Goal: Transaction & Acquisition: Purchase product/service

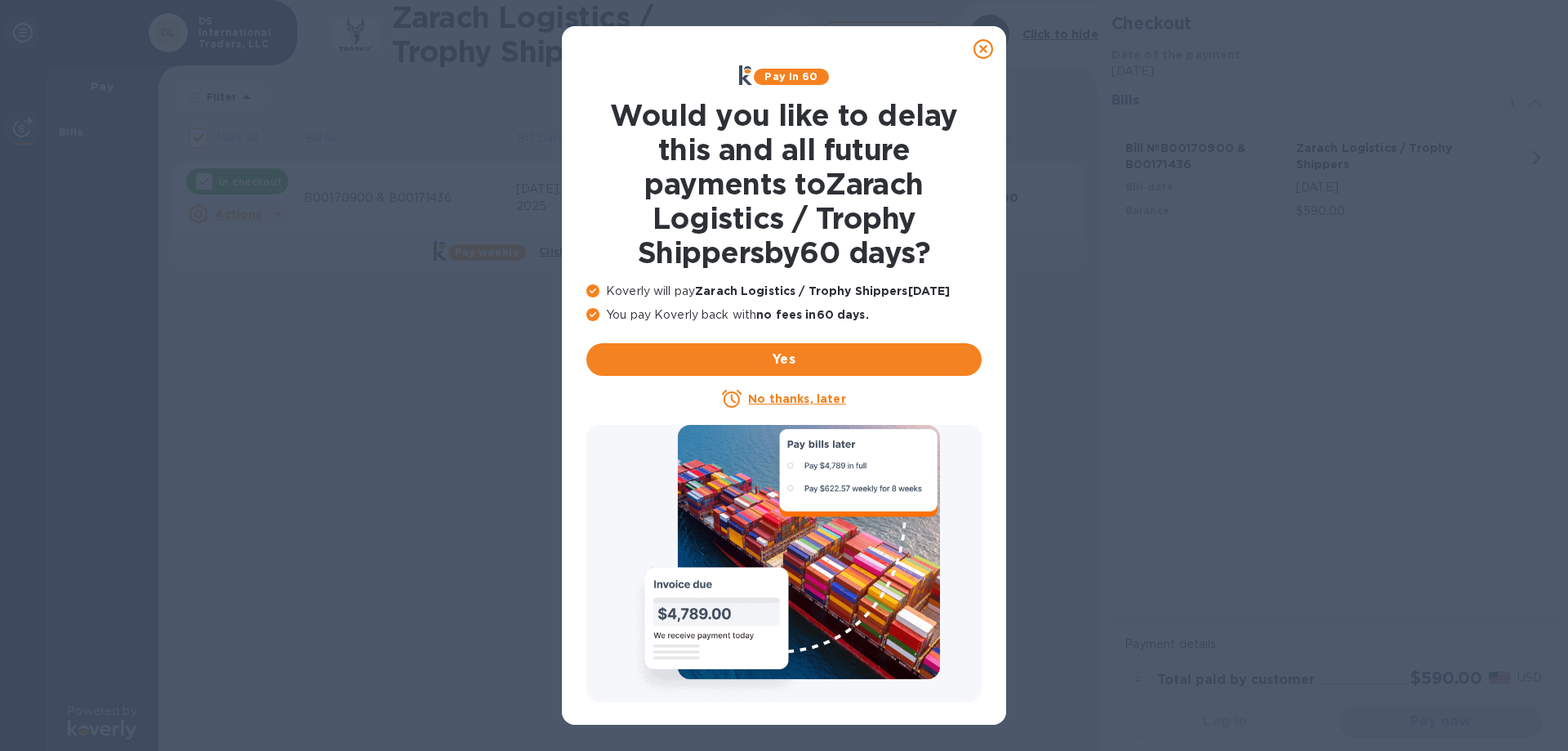
click at [779, 401] on u "No thanks, later" at bounding box center [797, 398] width 97 height 13
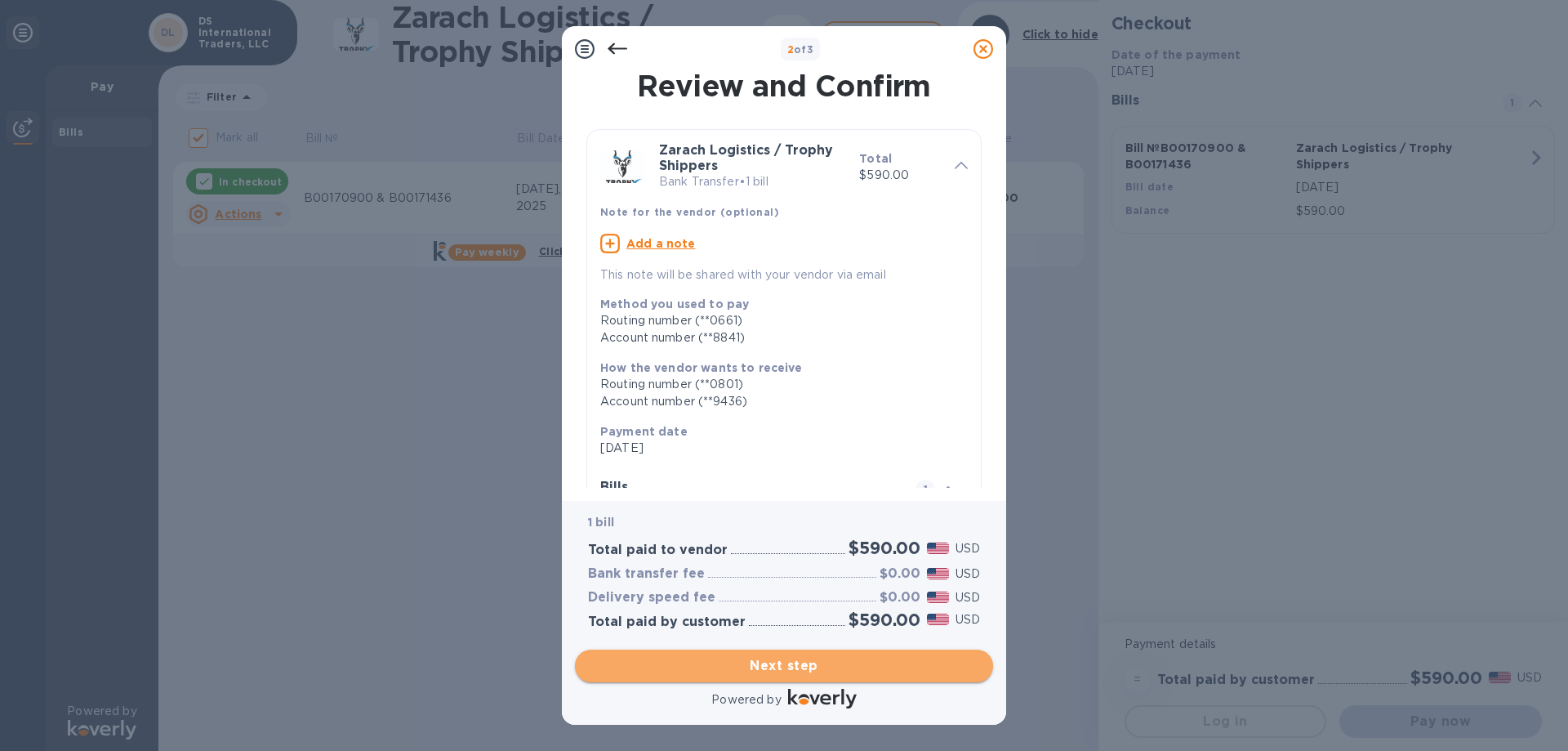
click at [841, 656] on span "Next step" at bounding box center [784, 666] width 392 height 19
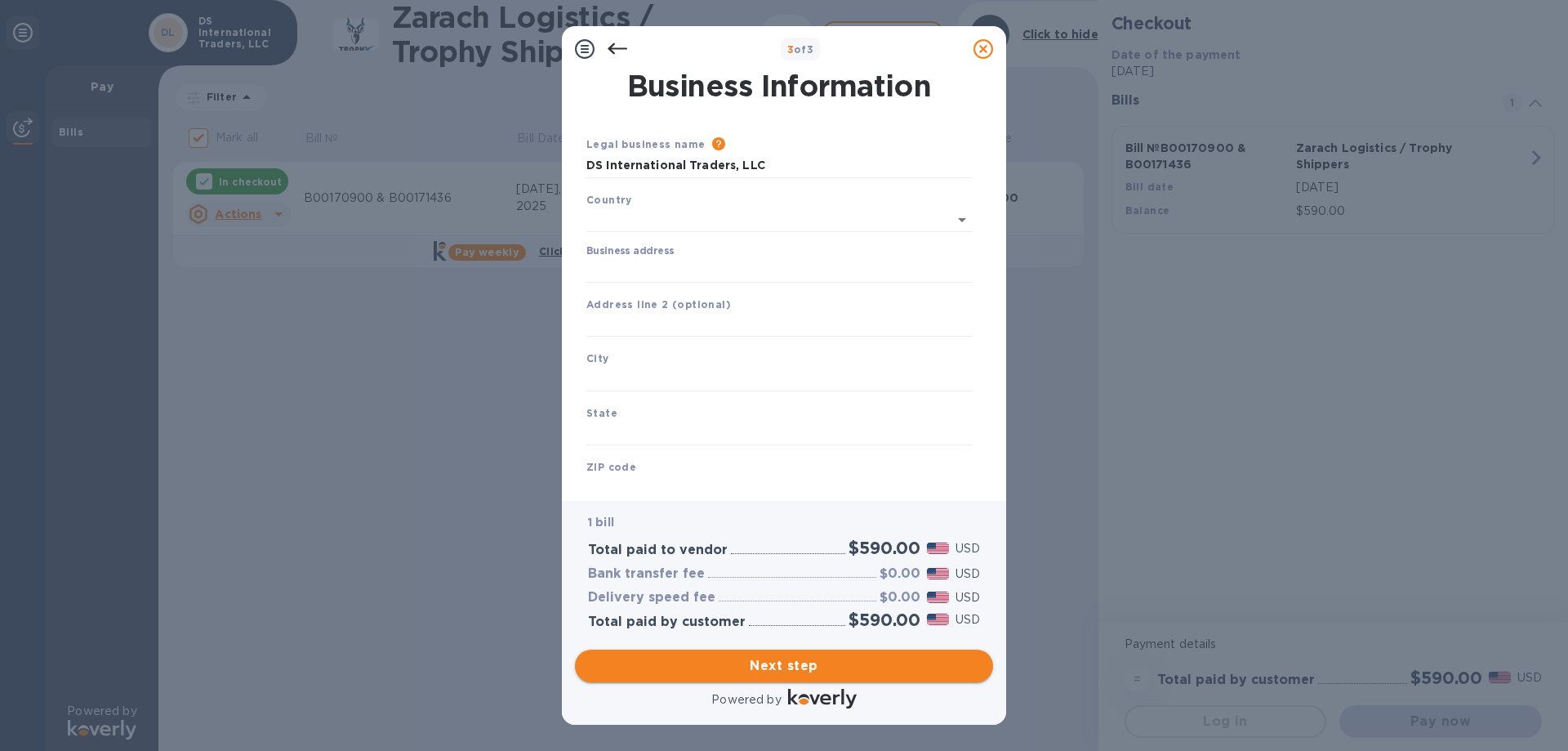
type input "[GEOGRAPHIC_DATA]"
click at [665, 257] on input "Business address" at bounding box center [779, 267] width 386 height 25
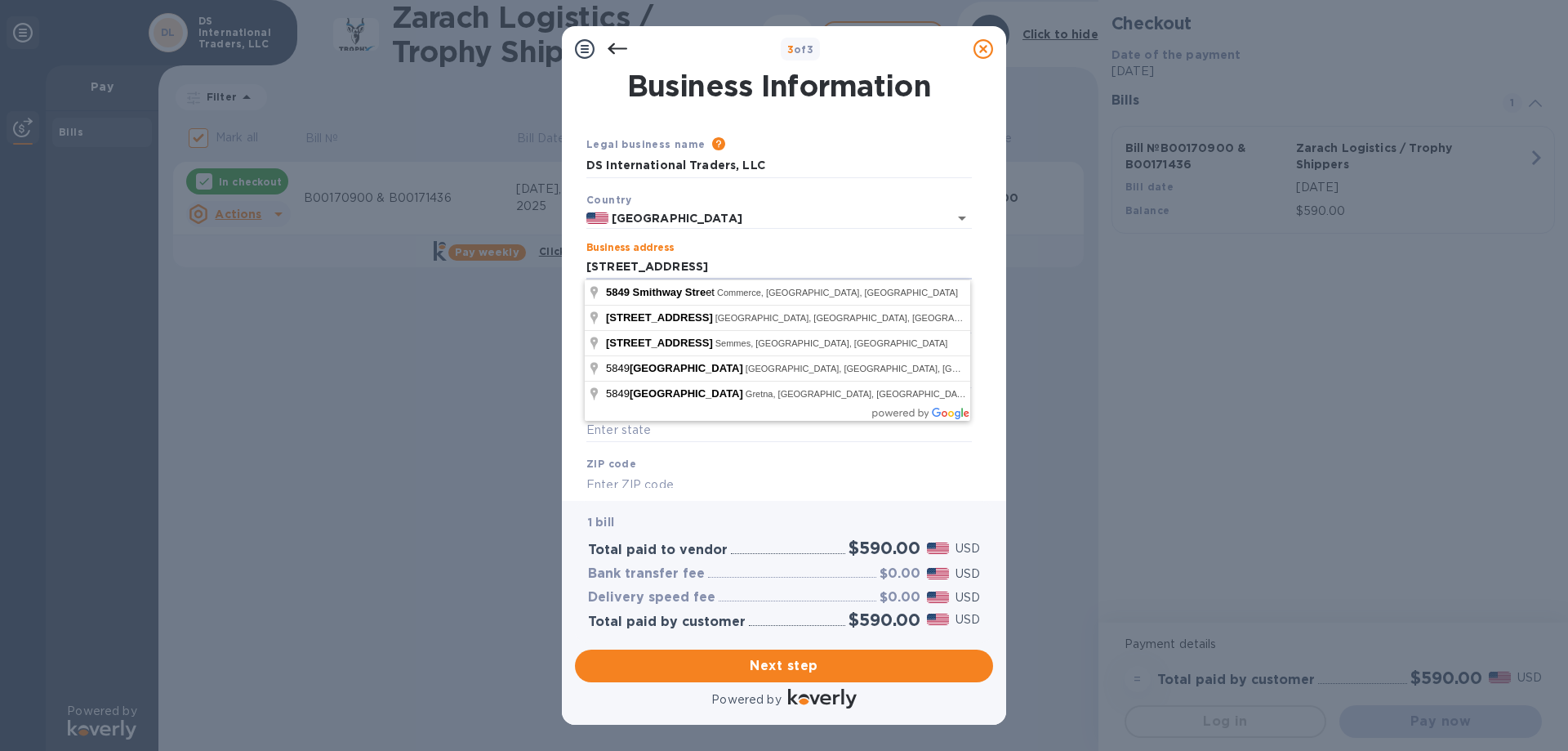
type input "[STREET_ADDRESS]"
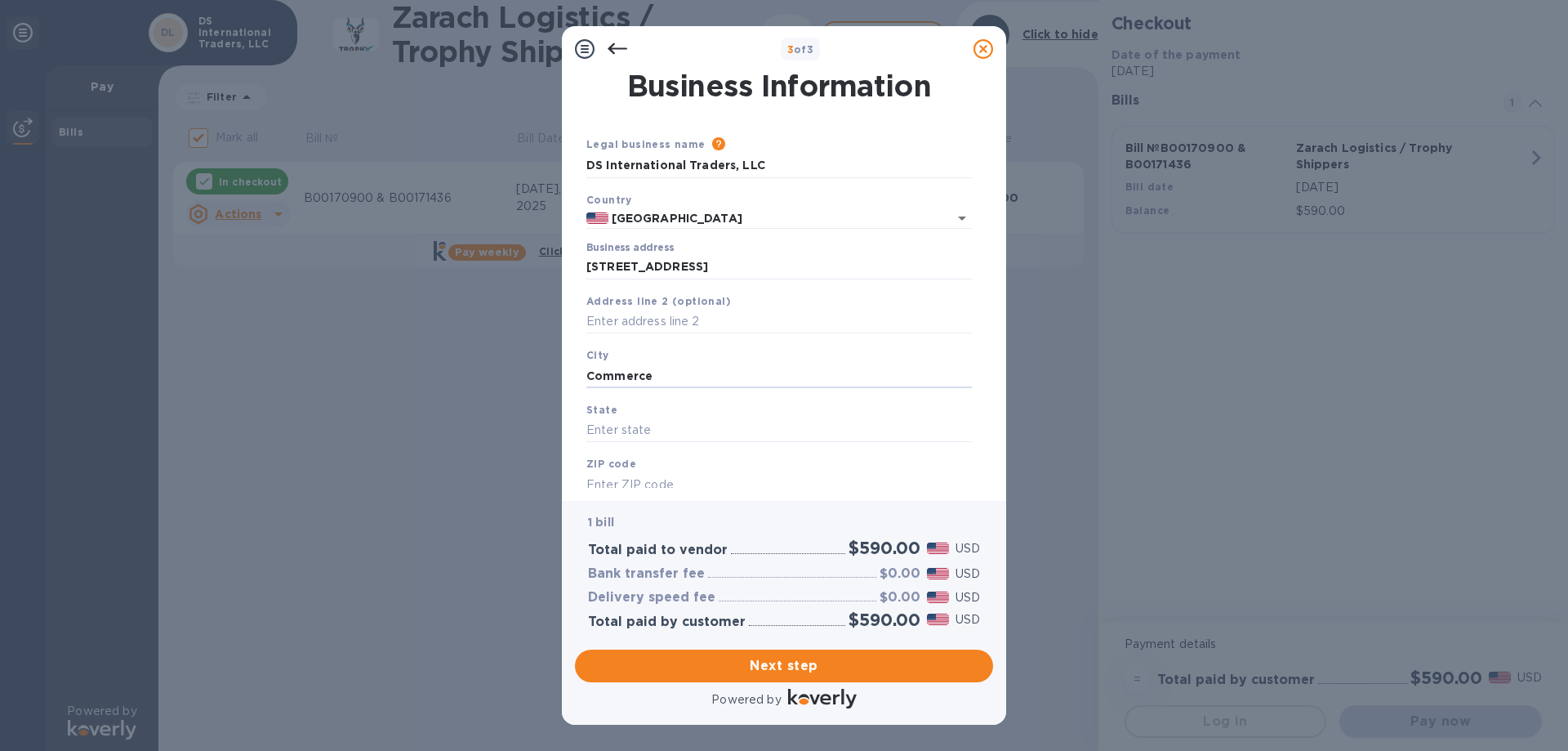
type input "Commerce"
type input "CA"
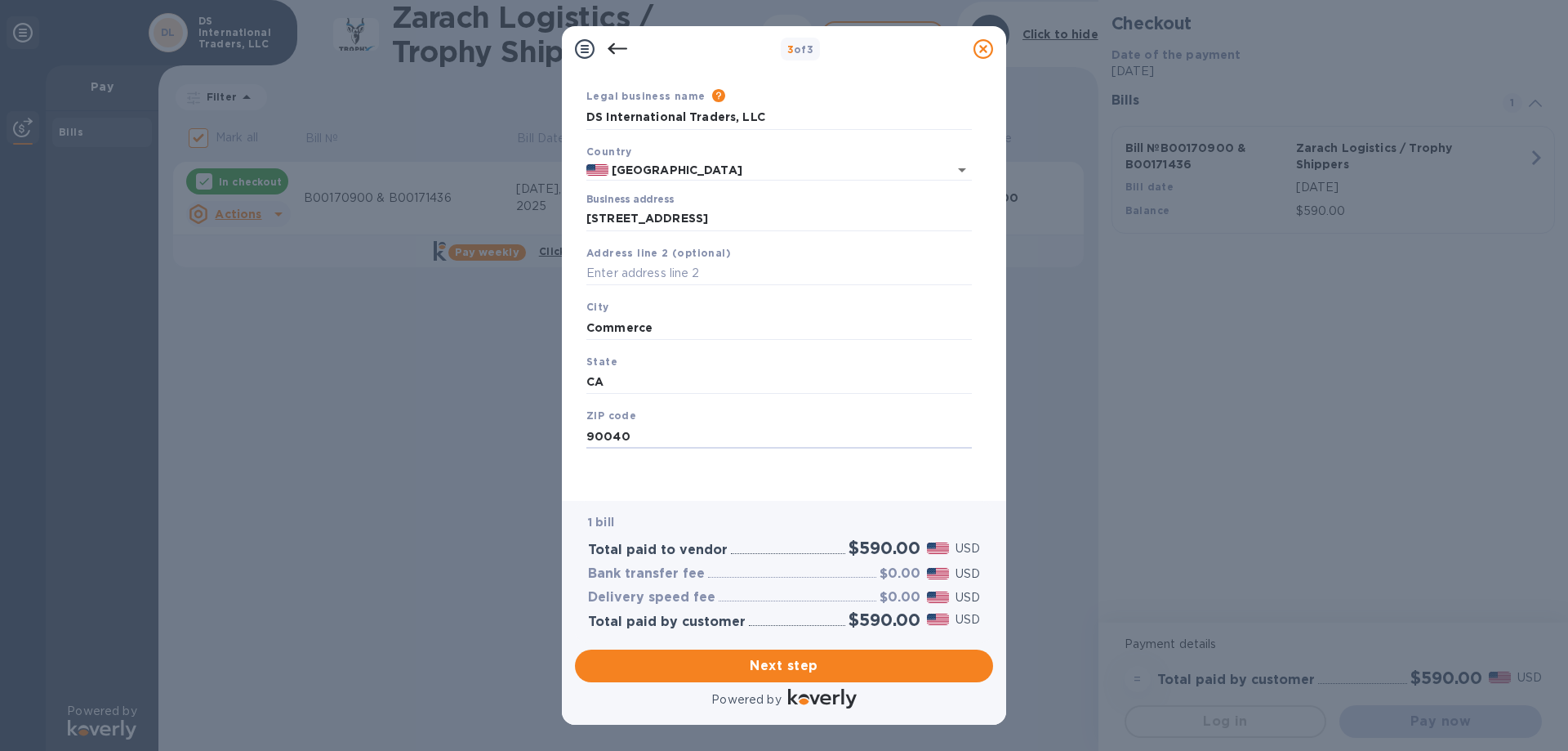
type input "90040"
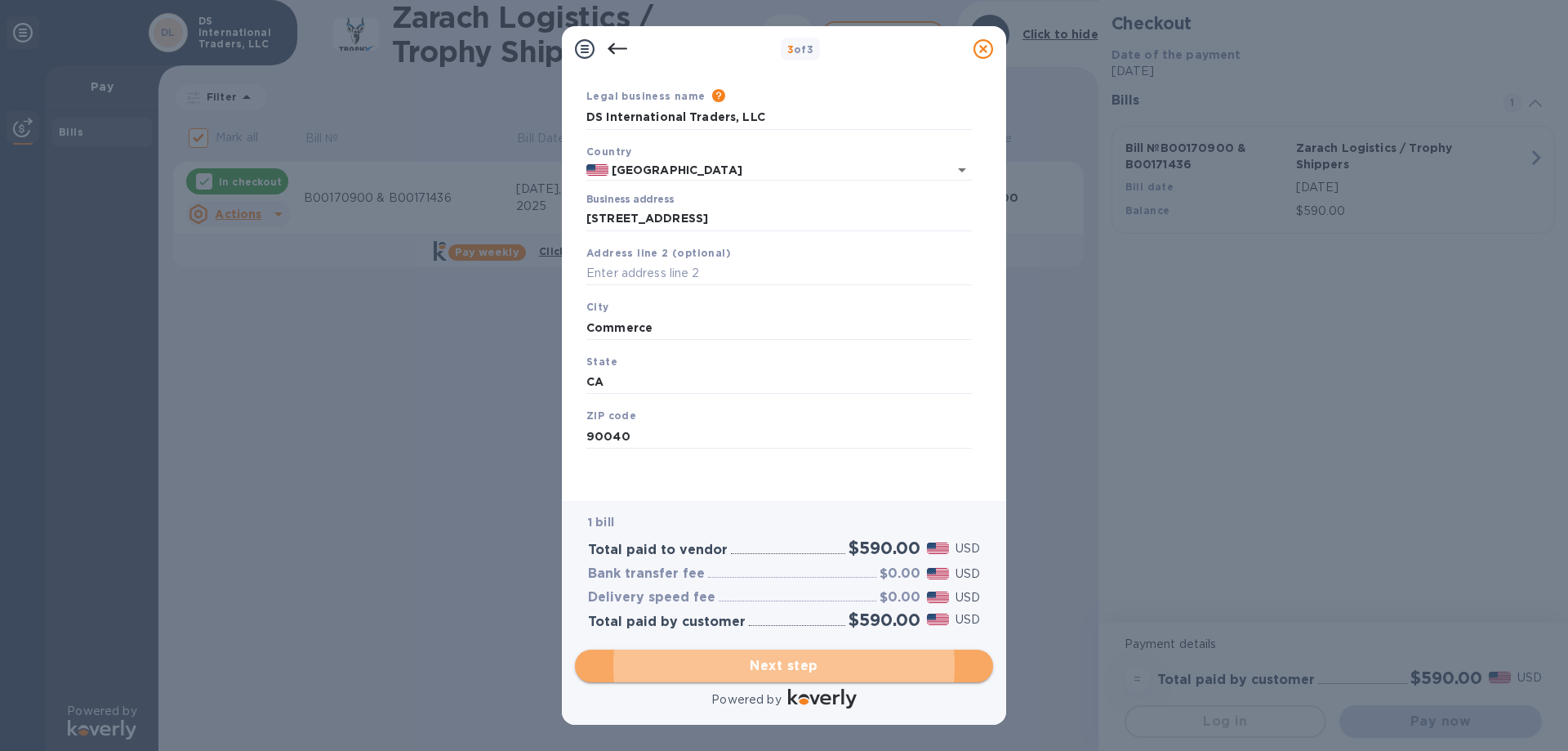
click at [856, 656] on span "Next step" at bounding box center [784, 666] width 392 height 19
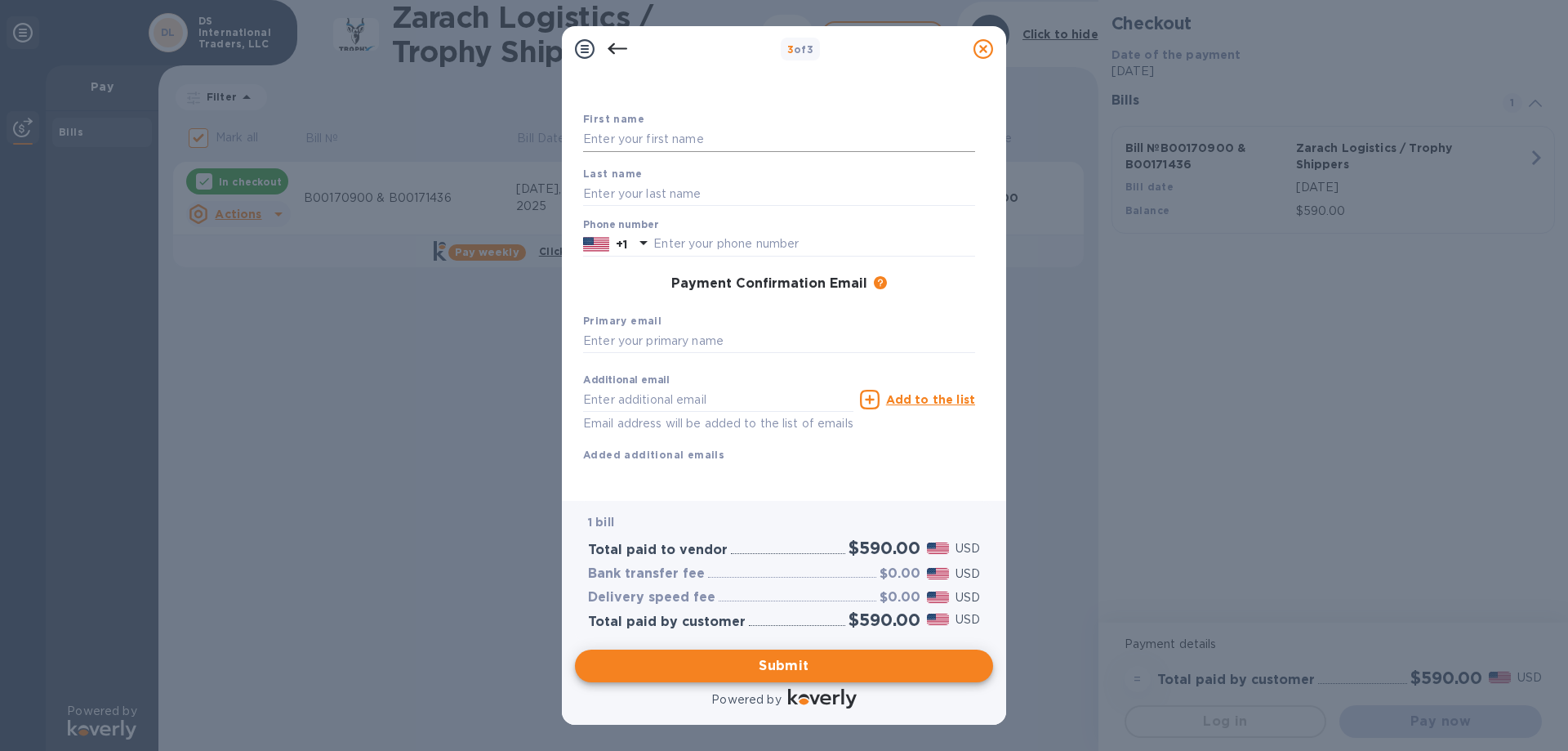
click at [714, 135] on input "text" at bounding box center [778, 140] width 392 height 25
type input "Dov"
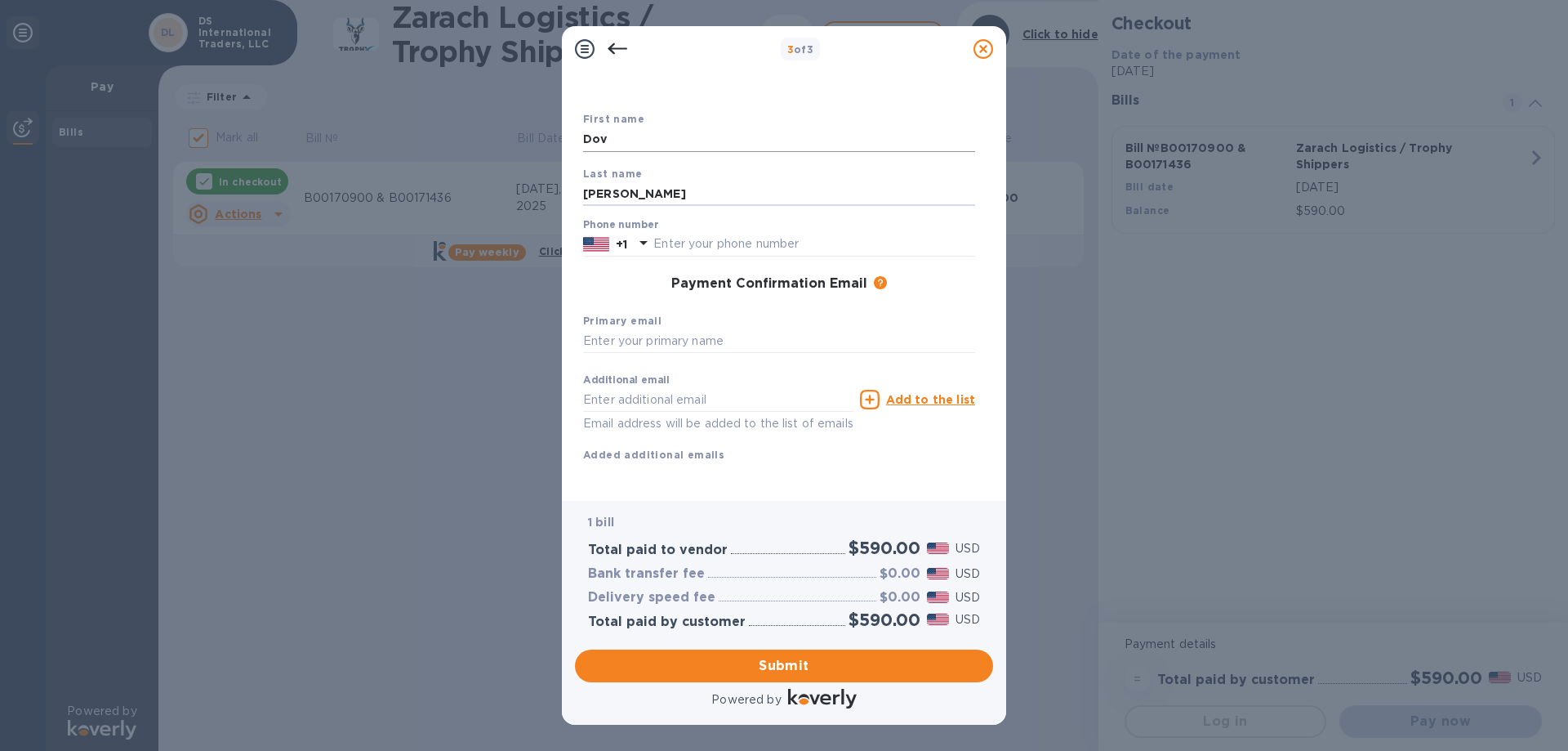
type input "[PERSON_NAME]"
type input "3237251045"
click at [668, 337] on input "text" at bounding box center [778, 341] width 392 height 25
type input "[EMAIL_ADDRESS][DOMAIN_NAME]"
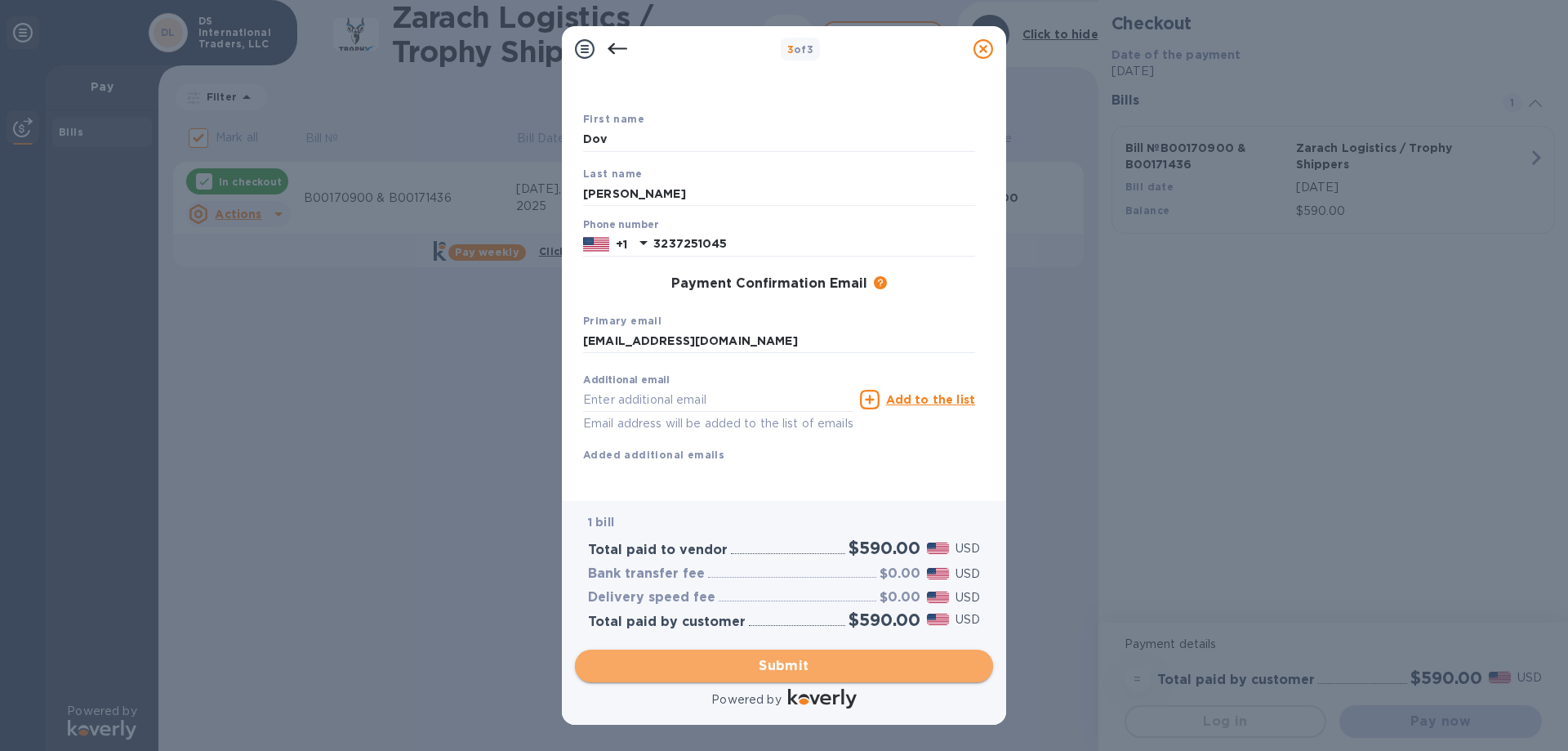
click at [783, 679] on button "Submit" at bounding box center [784, 665] width 418 height 33
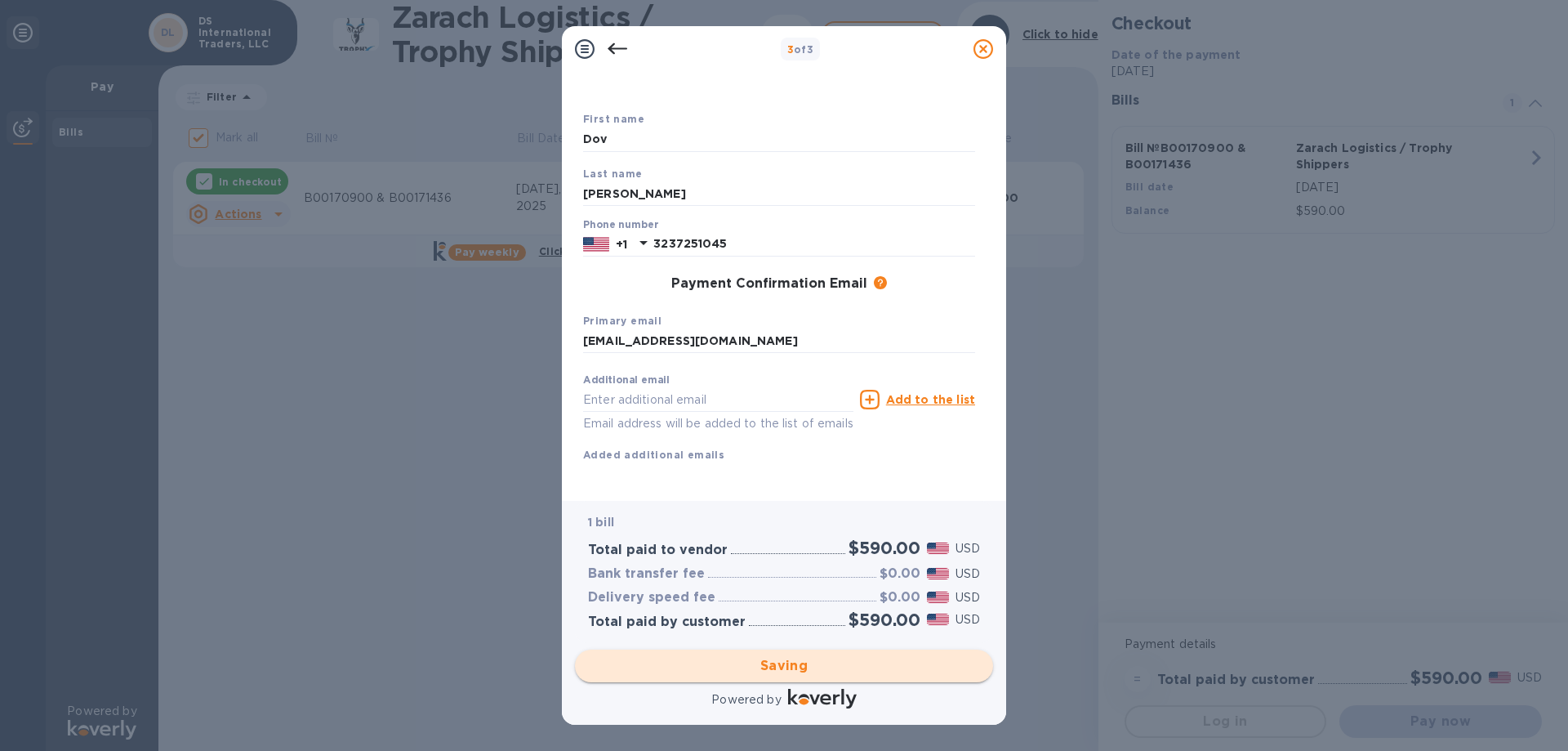
scroll to position [0, 0]
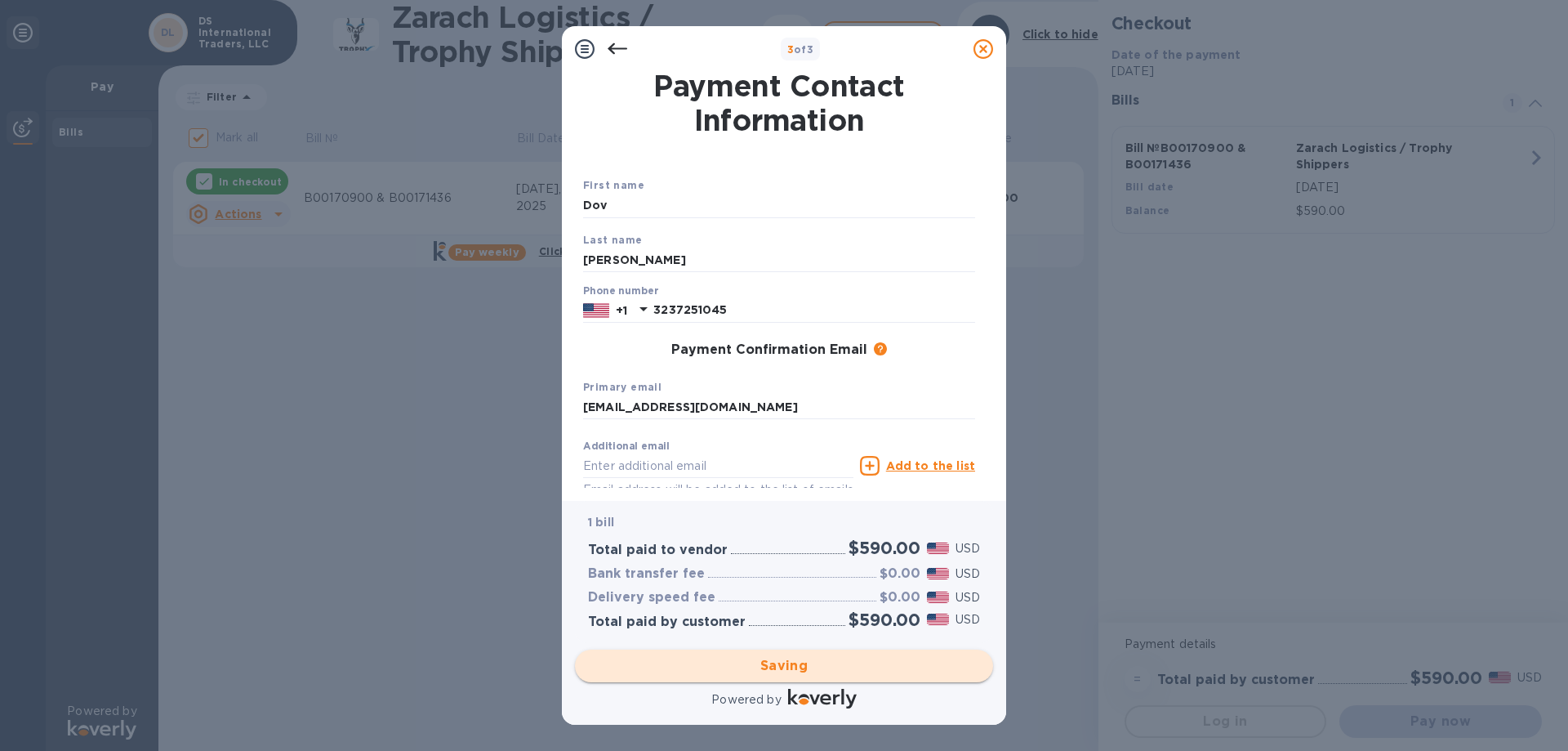
checkbox input "false"
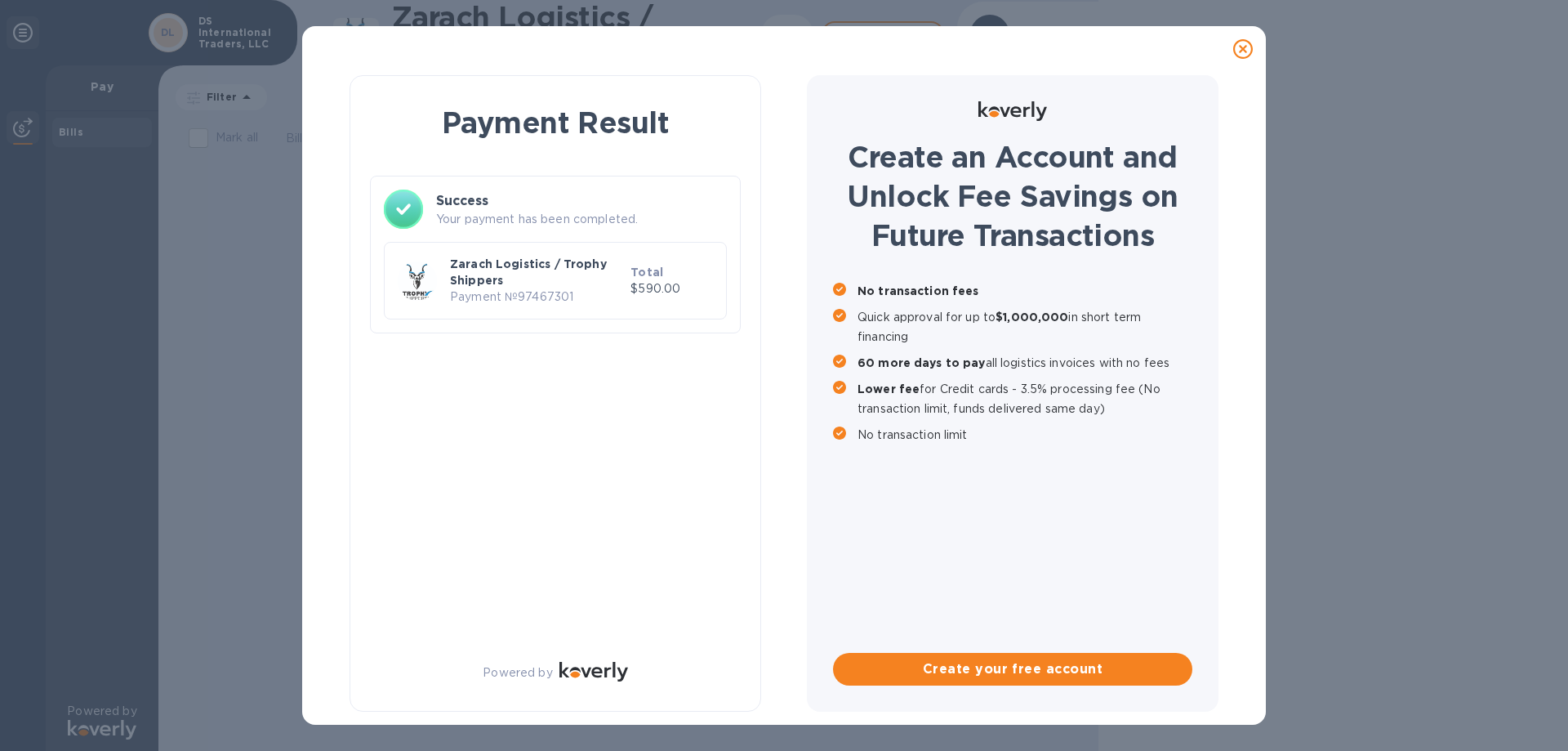
click at [1240, 47] on icon at bounding box center [1243, 49] width 19 height 19
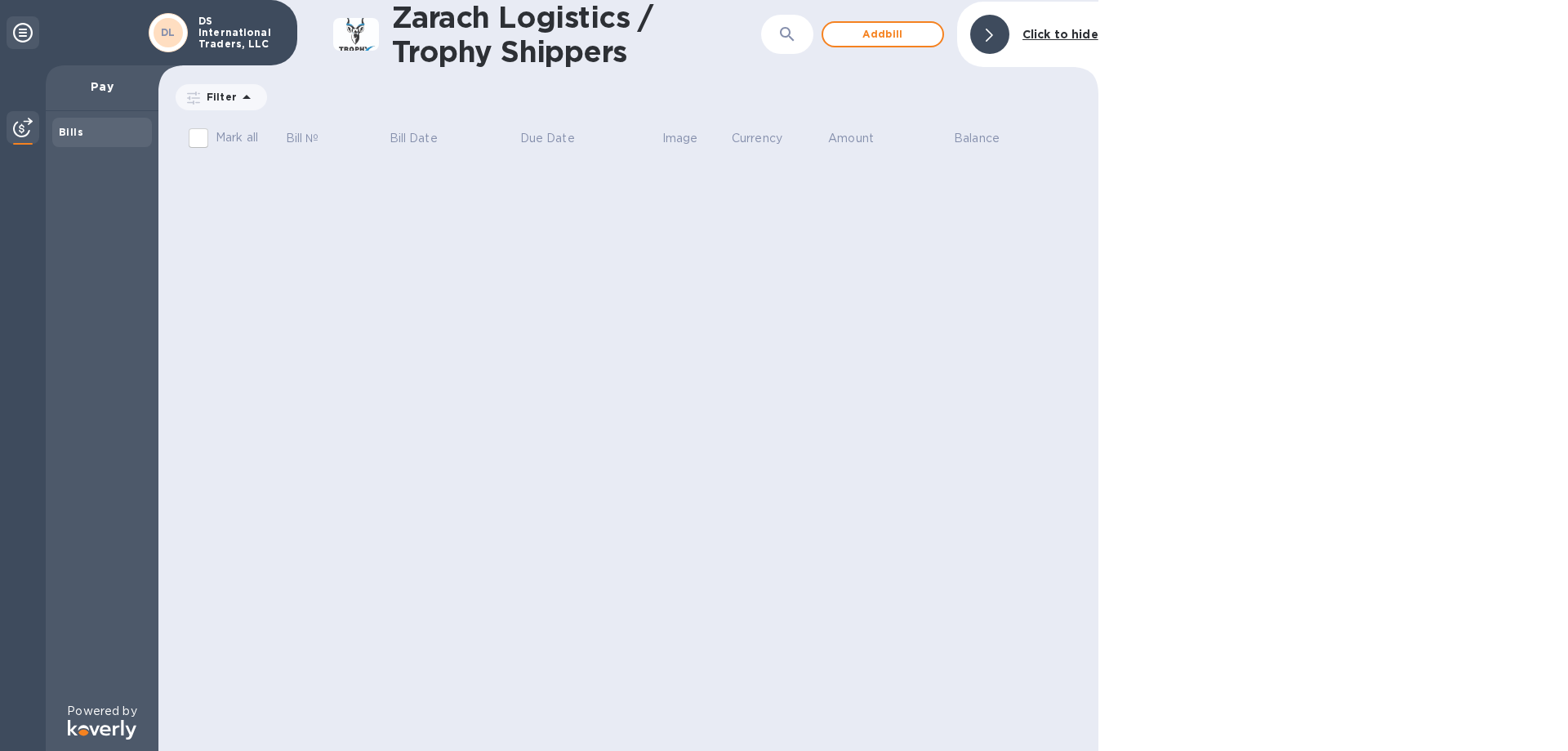
click at [232, 35] on p "DS International Traders, LLC" at bounding box center [239, 33] width 81 height 34
click at [18, 36] on icon at bounding box center [23, 33] width 19 height 19
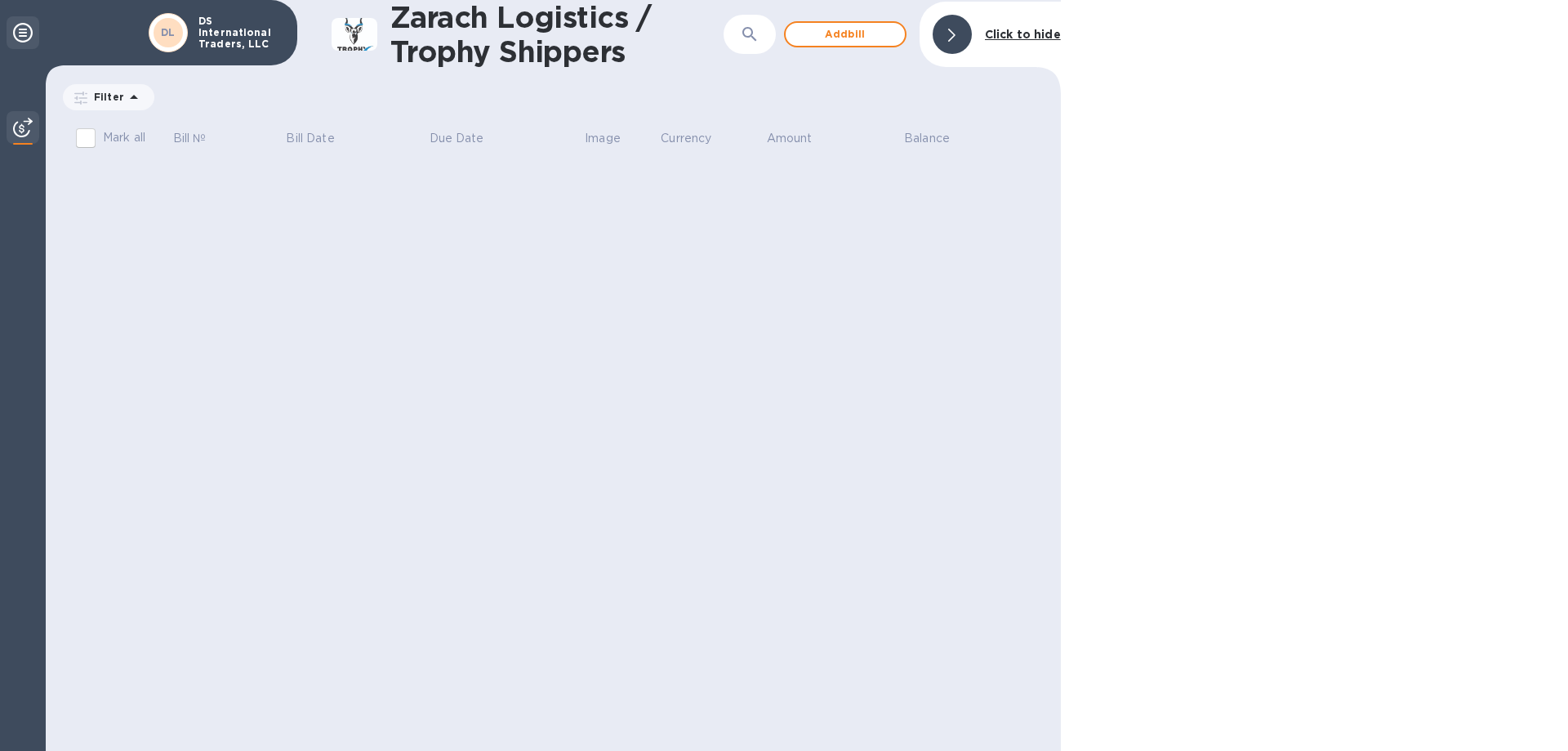
click at [19, 37] on icon at bounding box center [23, 33] width 19 height 19
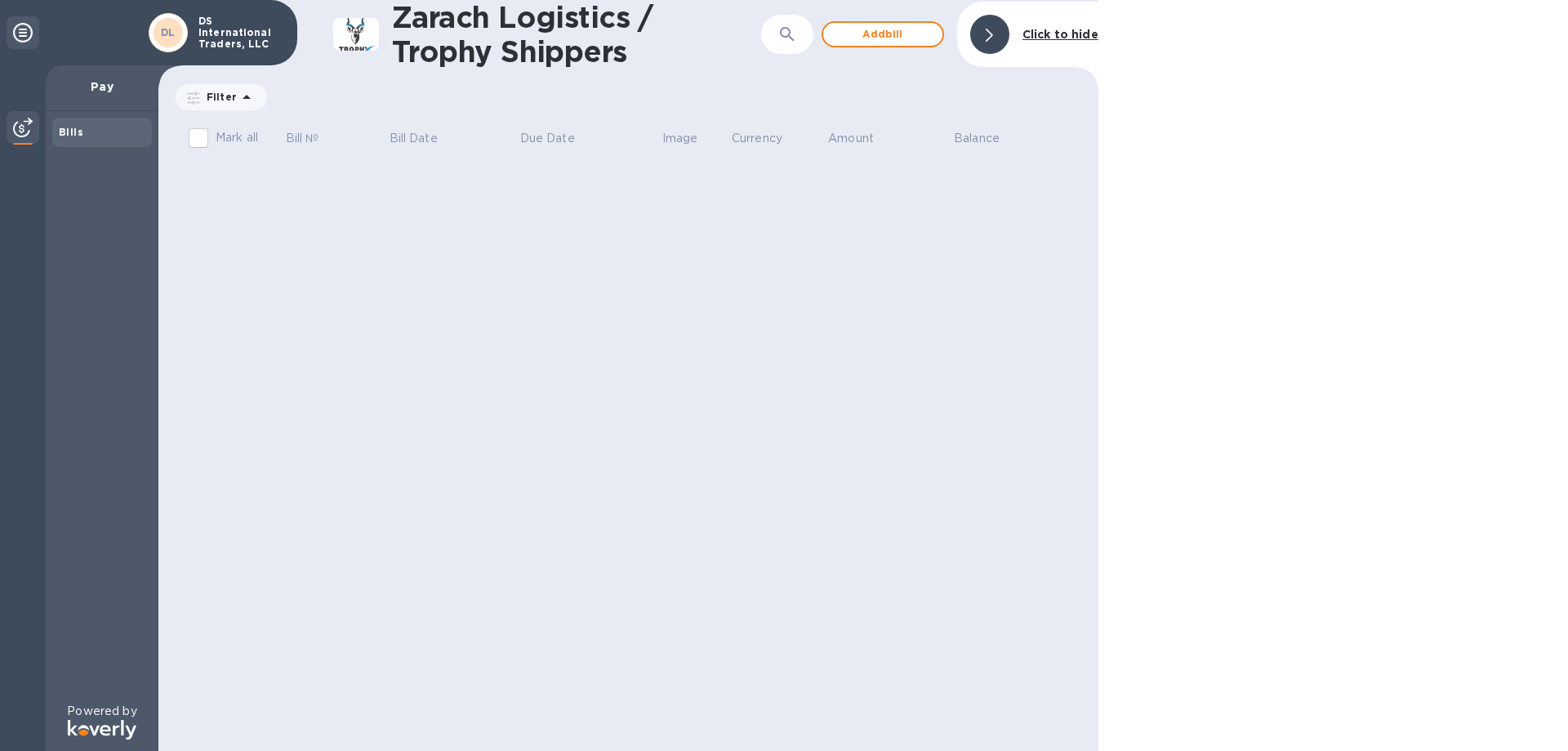
click at [20, 142] on div at bounding box center [22, 129] width 33 height 36
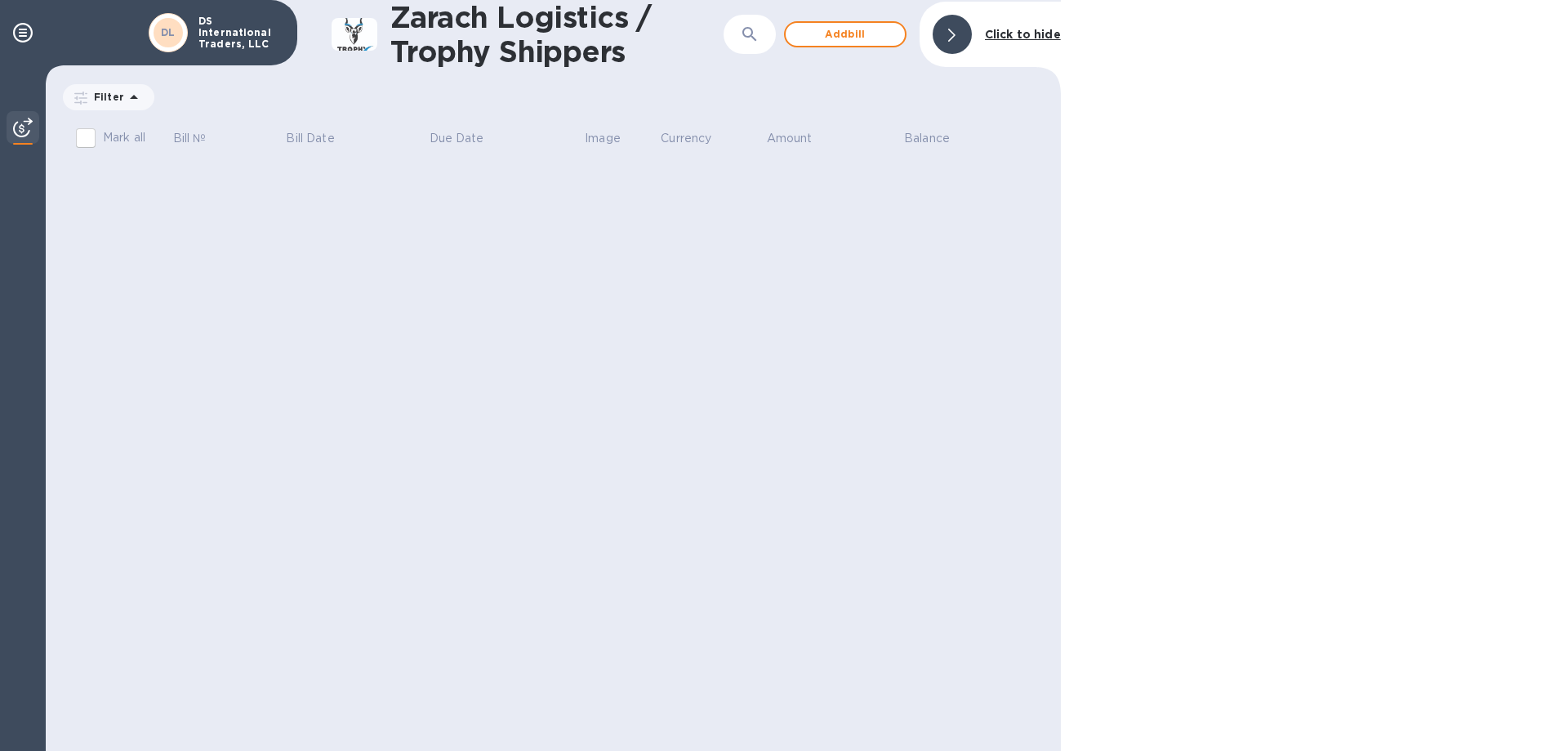
click at [20, 142] on div at bounding box center [22, 129] width 33 height 36
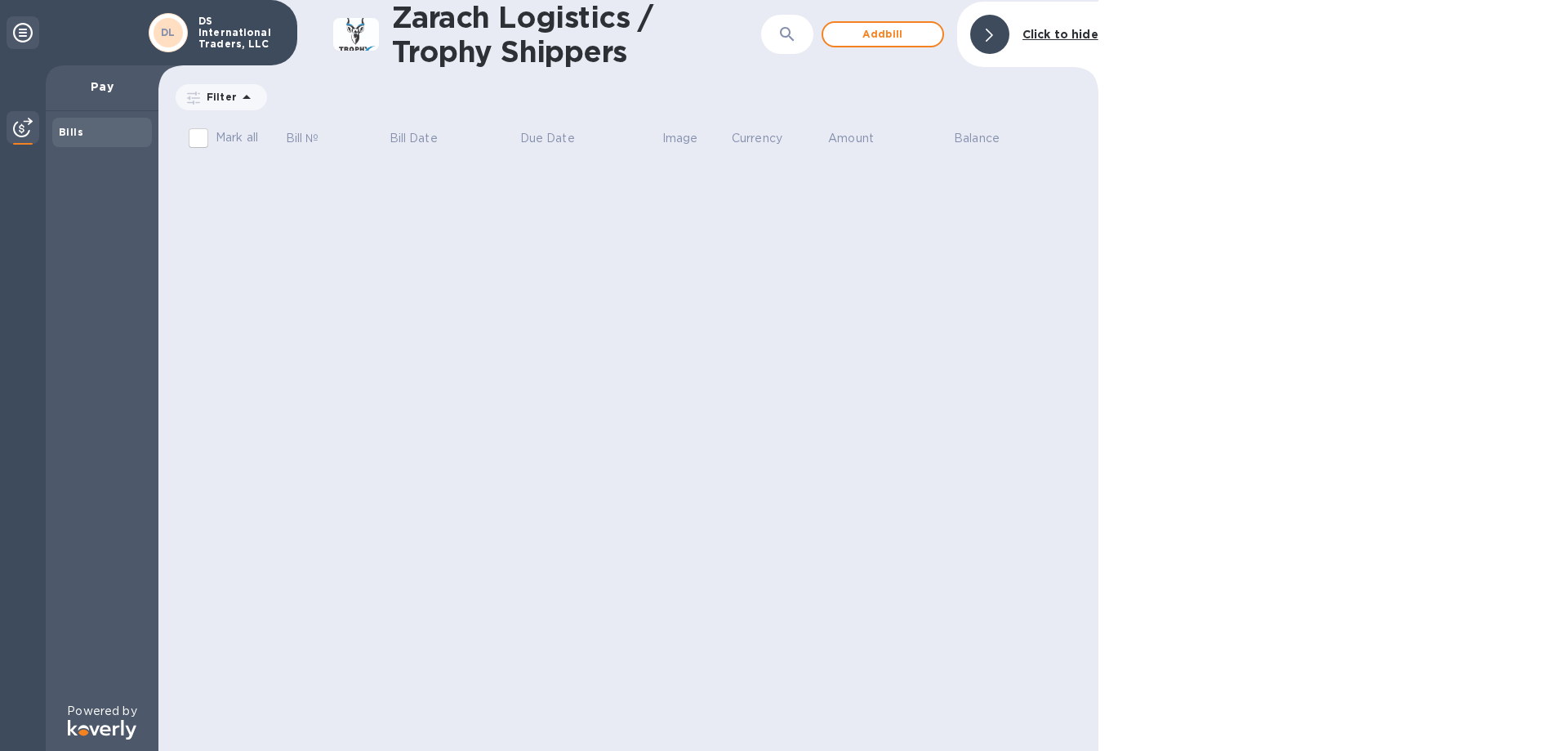
click at [228, 41] on p "DS International Traders, LLC" at bounding box center [239, 33] width 81 height 34
